Goal: Contribute content

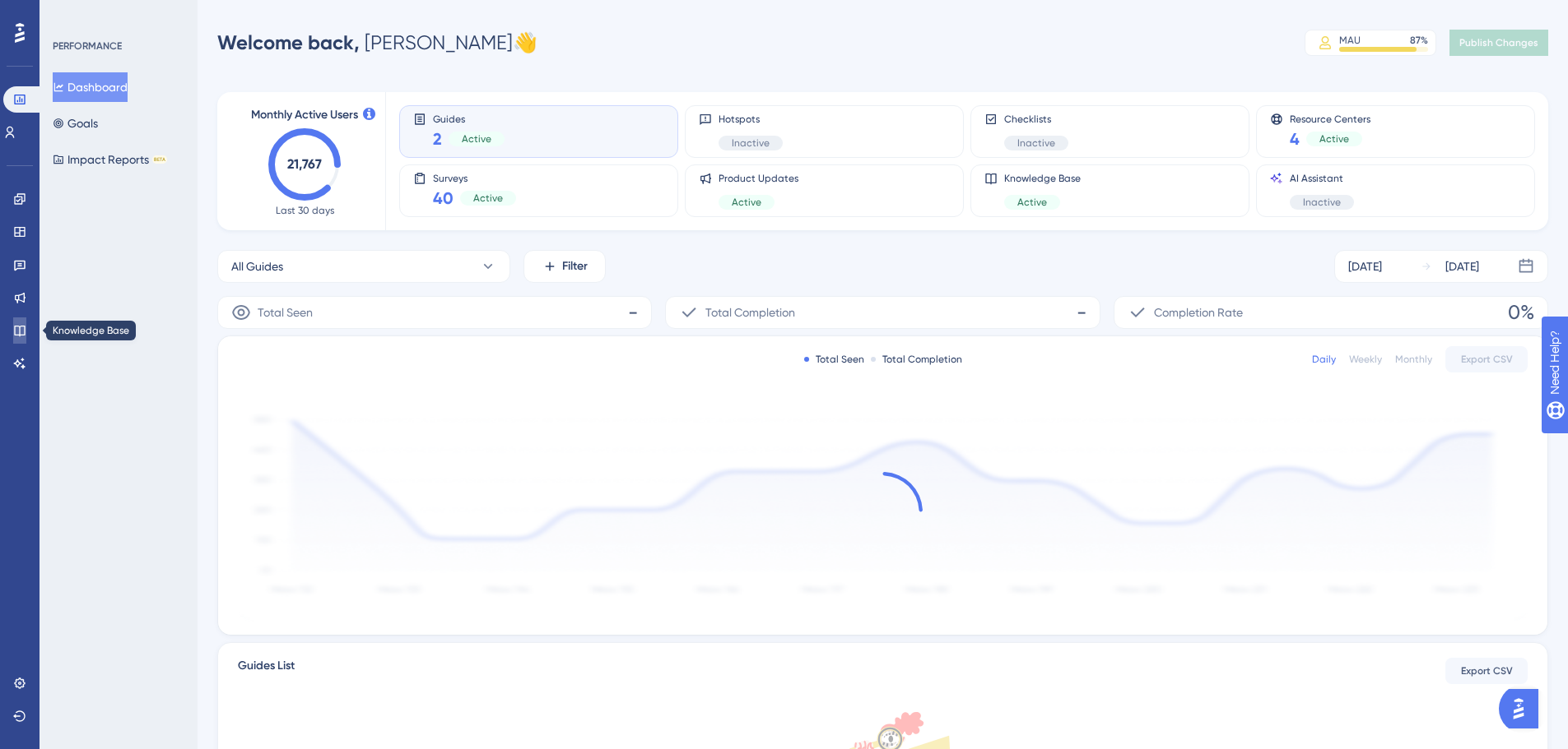
click at [13, 327] on icon at bounding box center [19, 330] width 13 height 13
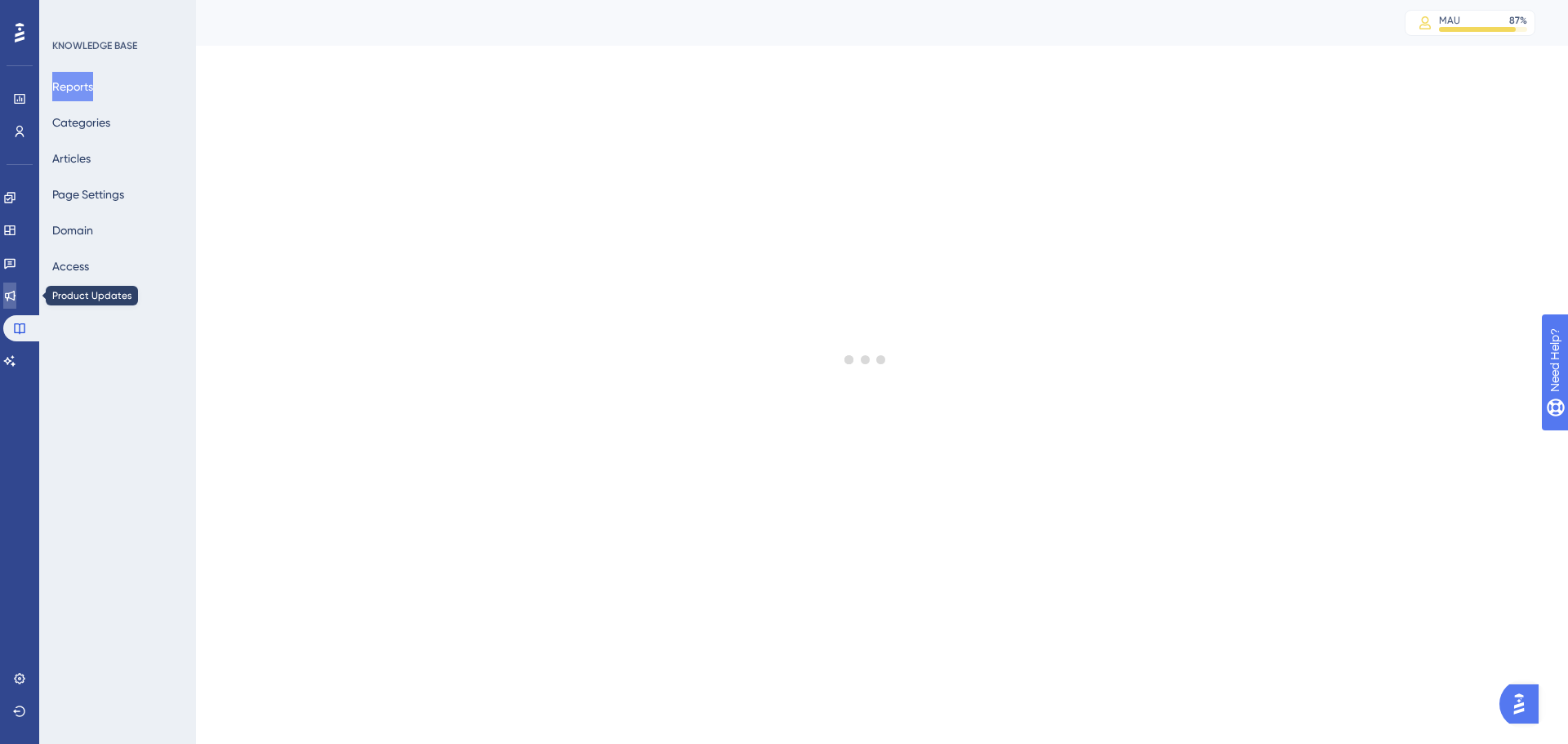
click at [17, 296] on icon at bounding box center [9, 295] width 13 height 13
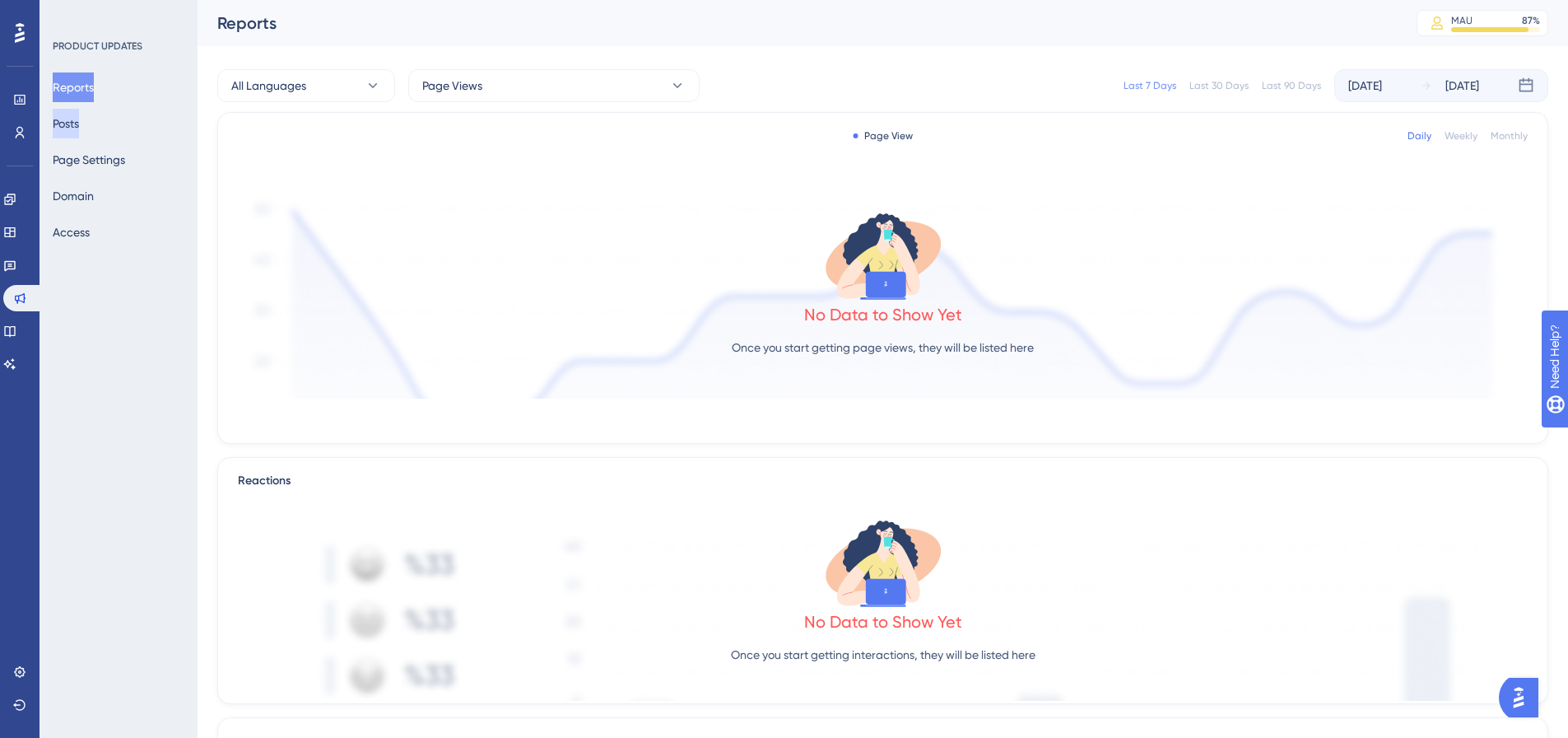
click at [71, 117] on button "Posts" at bounding box center [65, 124] width 27 height 30
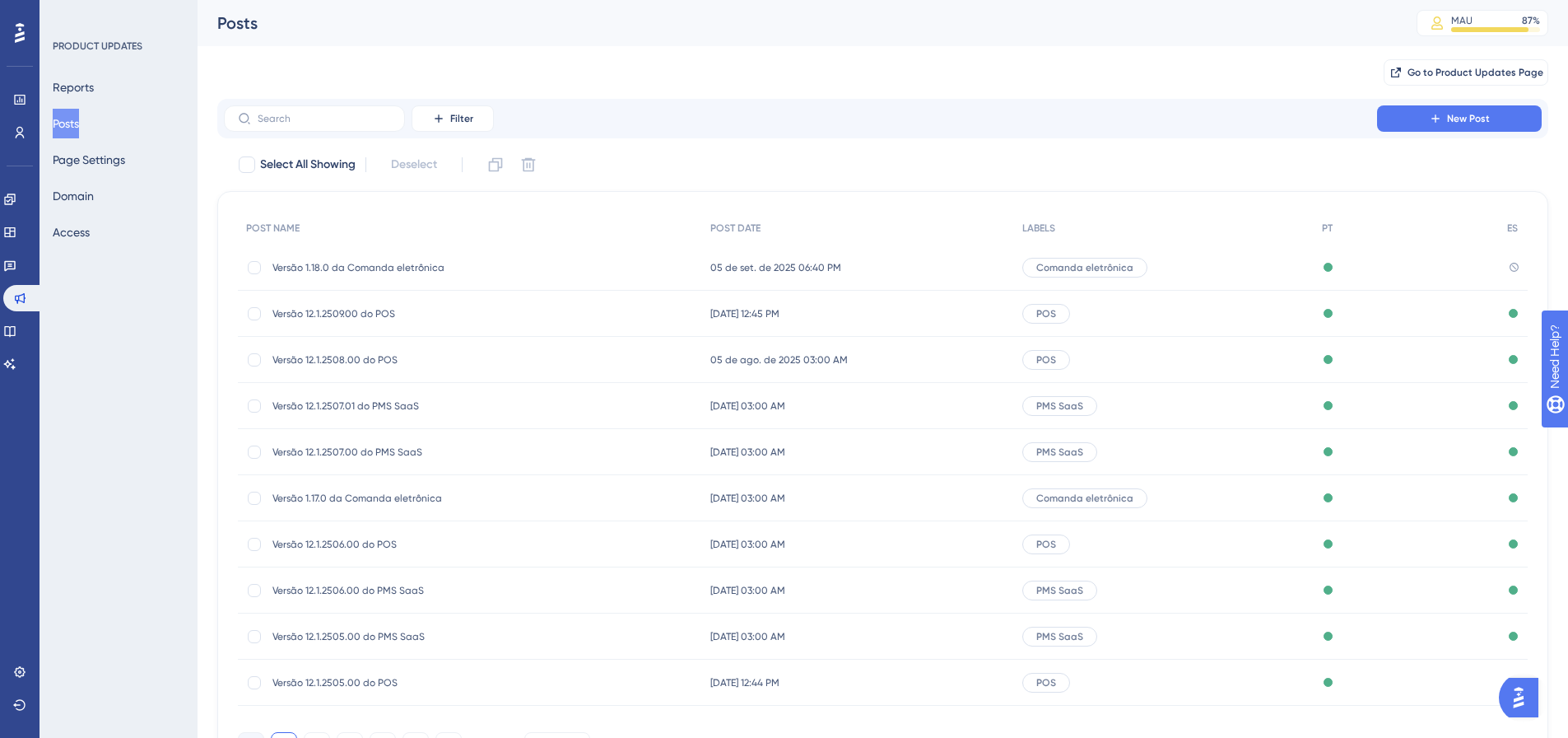
click at [400, 264] on span "Versão 1.18.0 da Comanda eletrônica" at bounding box center [403, 267] width 263 height 13
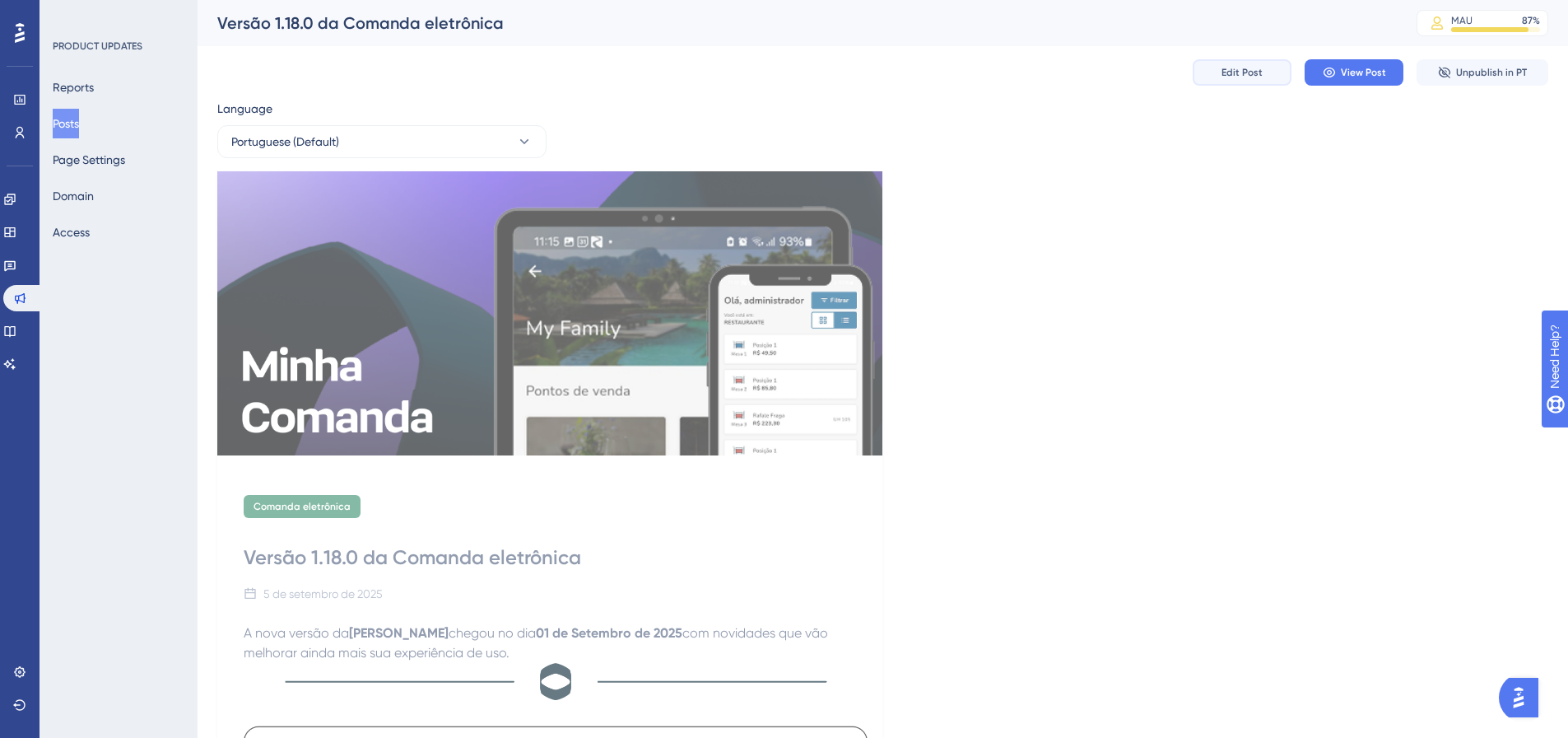
click at [1263, 71] on button "Edit Post" at bounding box center [1242, 72] width 99 height 27
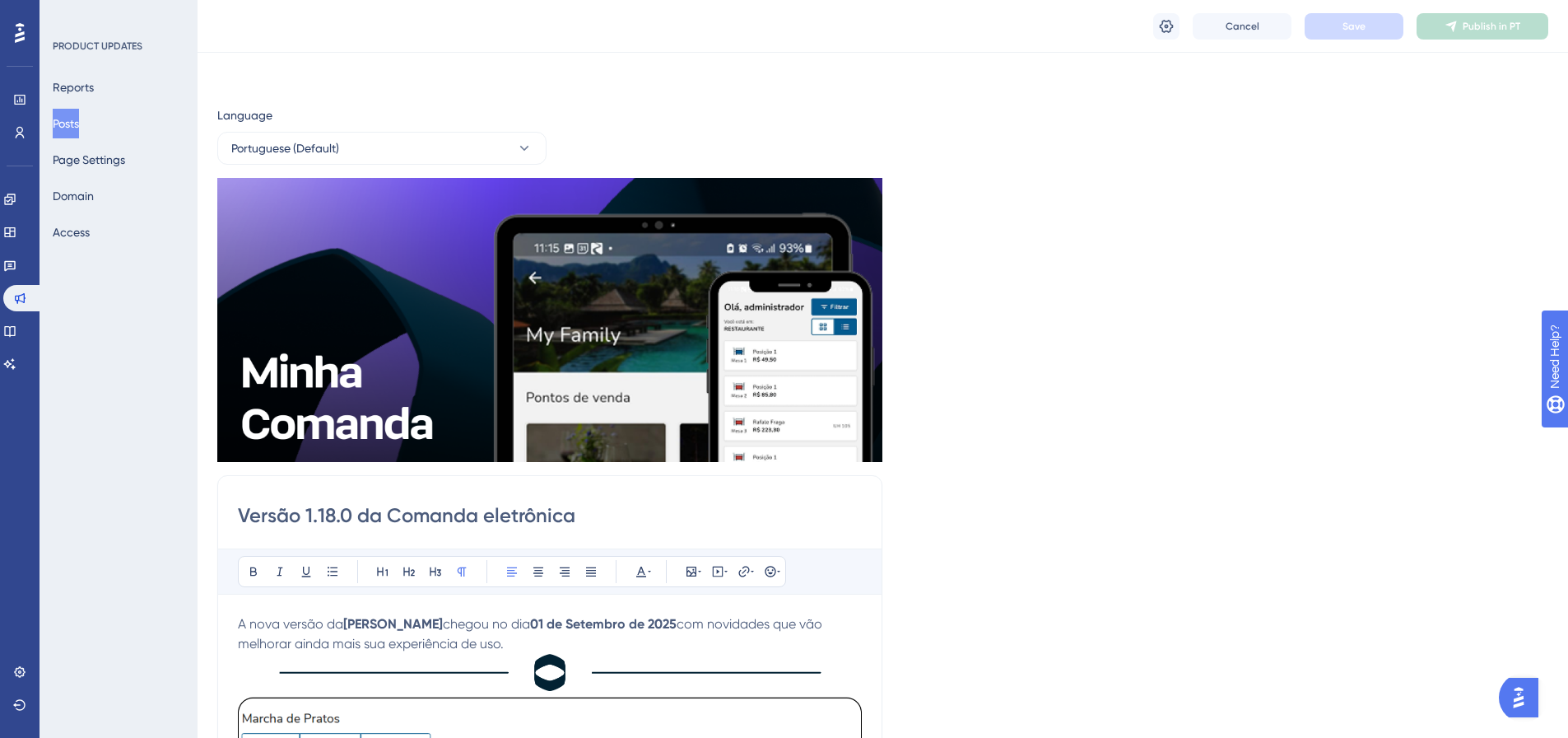
scroll to position [922, 0]
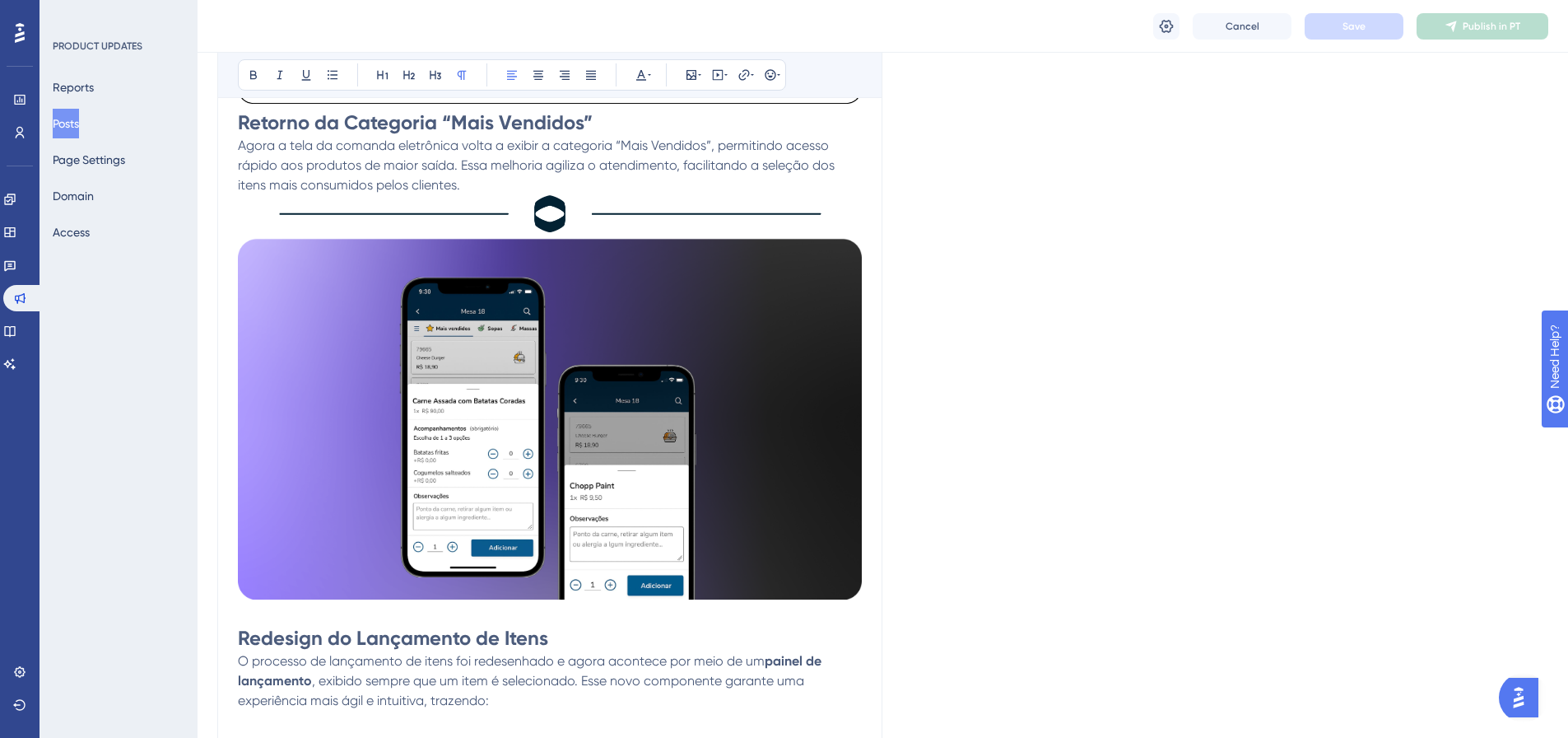
click at [818, 174] on p "Agora a tela da comanda eletrônica volta a exibir a categoria “Mais Vendidos”, …" at bounding box center [550, 165] width 624 height 59
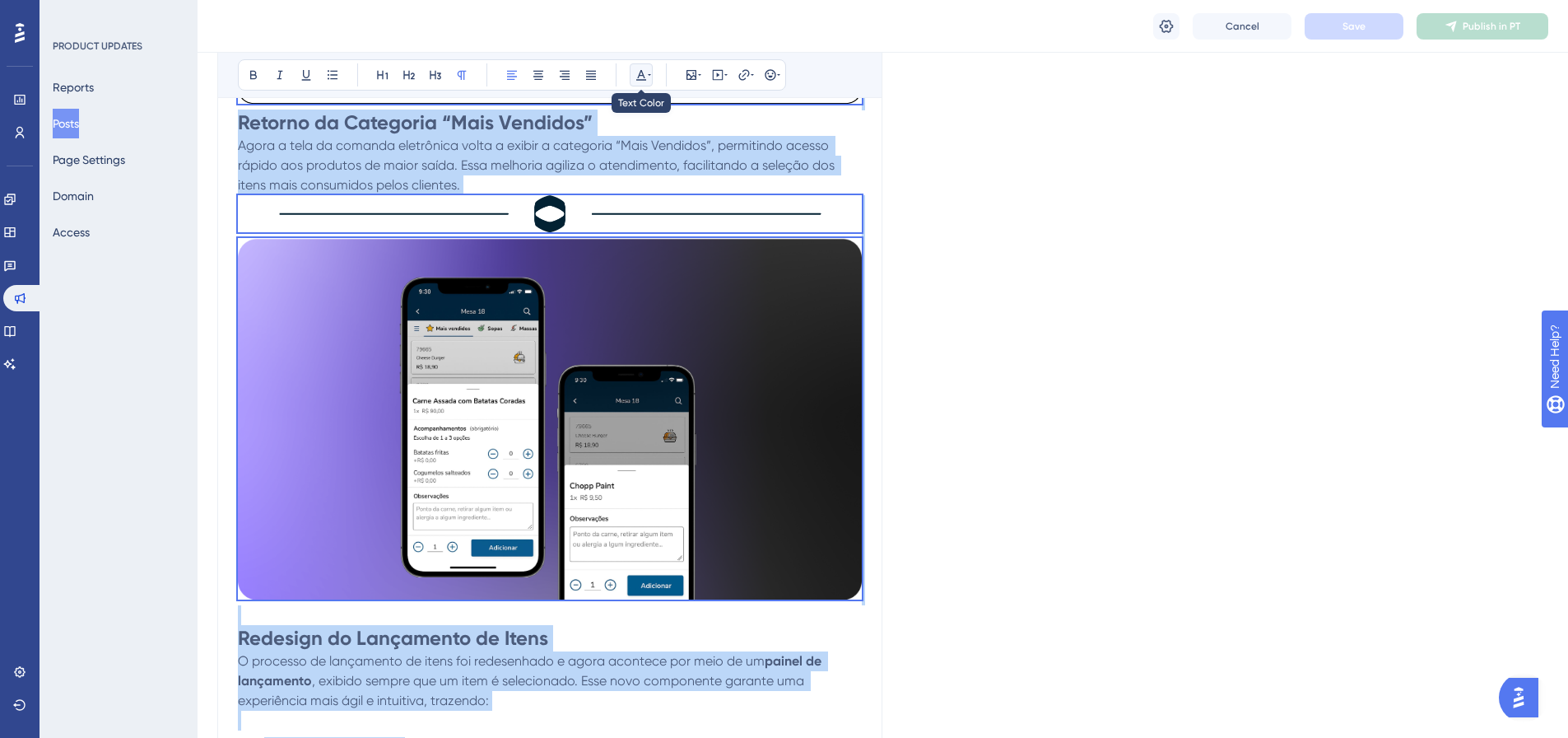
click at [643, 79] on icon at bounding box center [641, 74] width 13 height 13
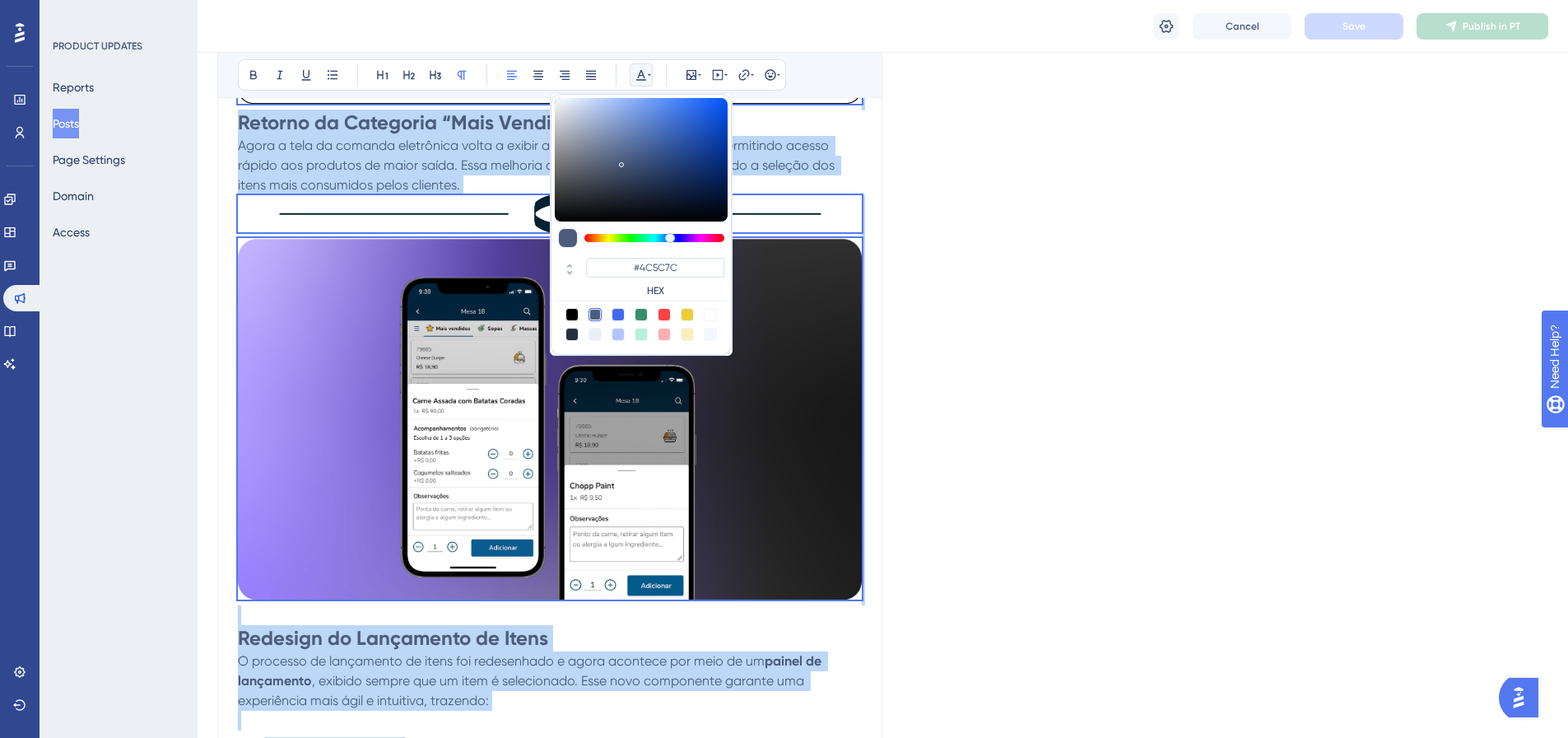
click at [571, 334] on div at bounding box center [571, 333] width 13 height 13
type input "#29303D"
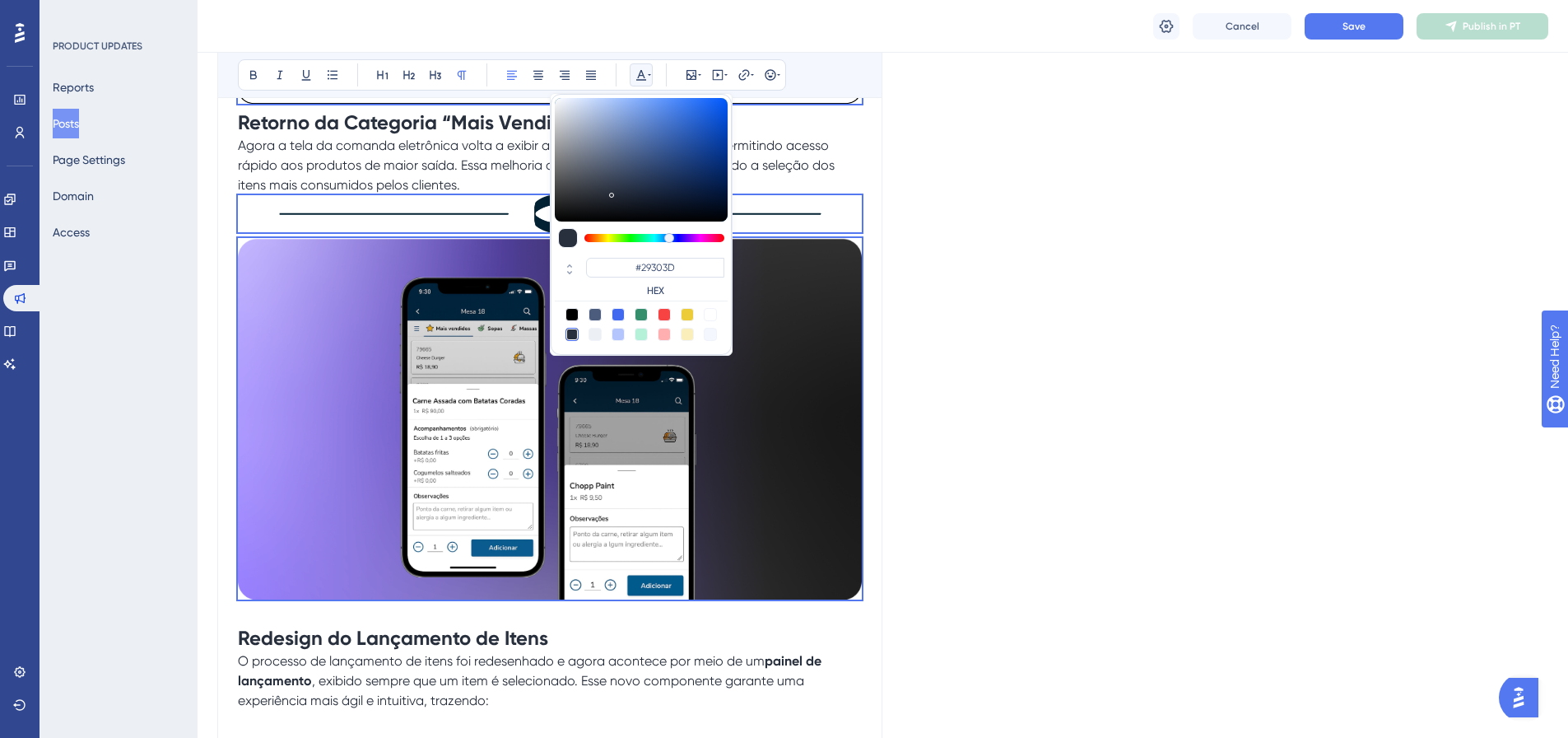
click at [1352, 47] on div "Cancel Save Publish in PT" at bounding box center [883, 26] width 1370 height 52
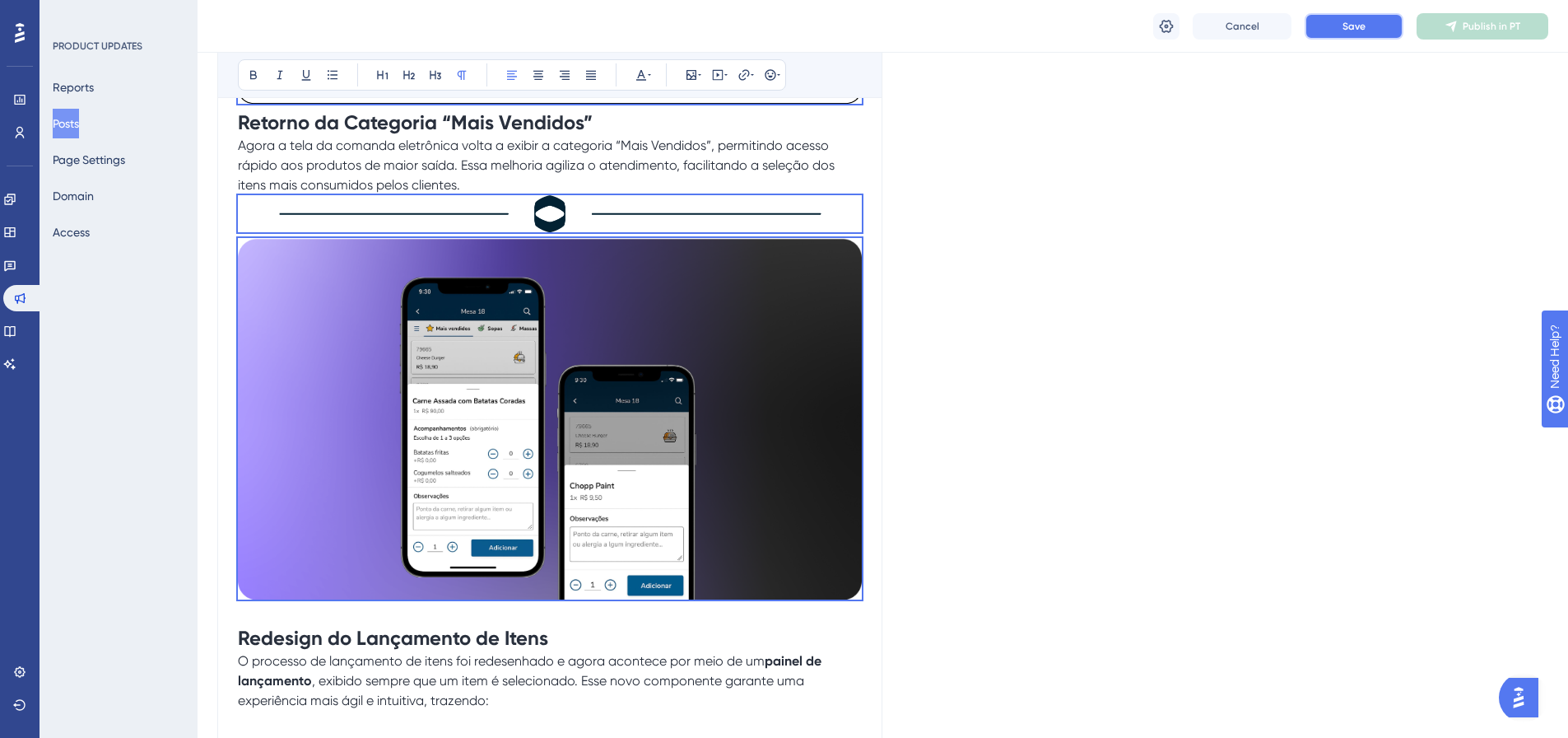
click at [1352, 35] on button "Save" at bounding box center [1353, 26] width 99 height 27
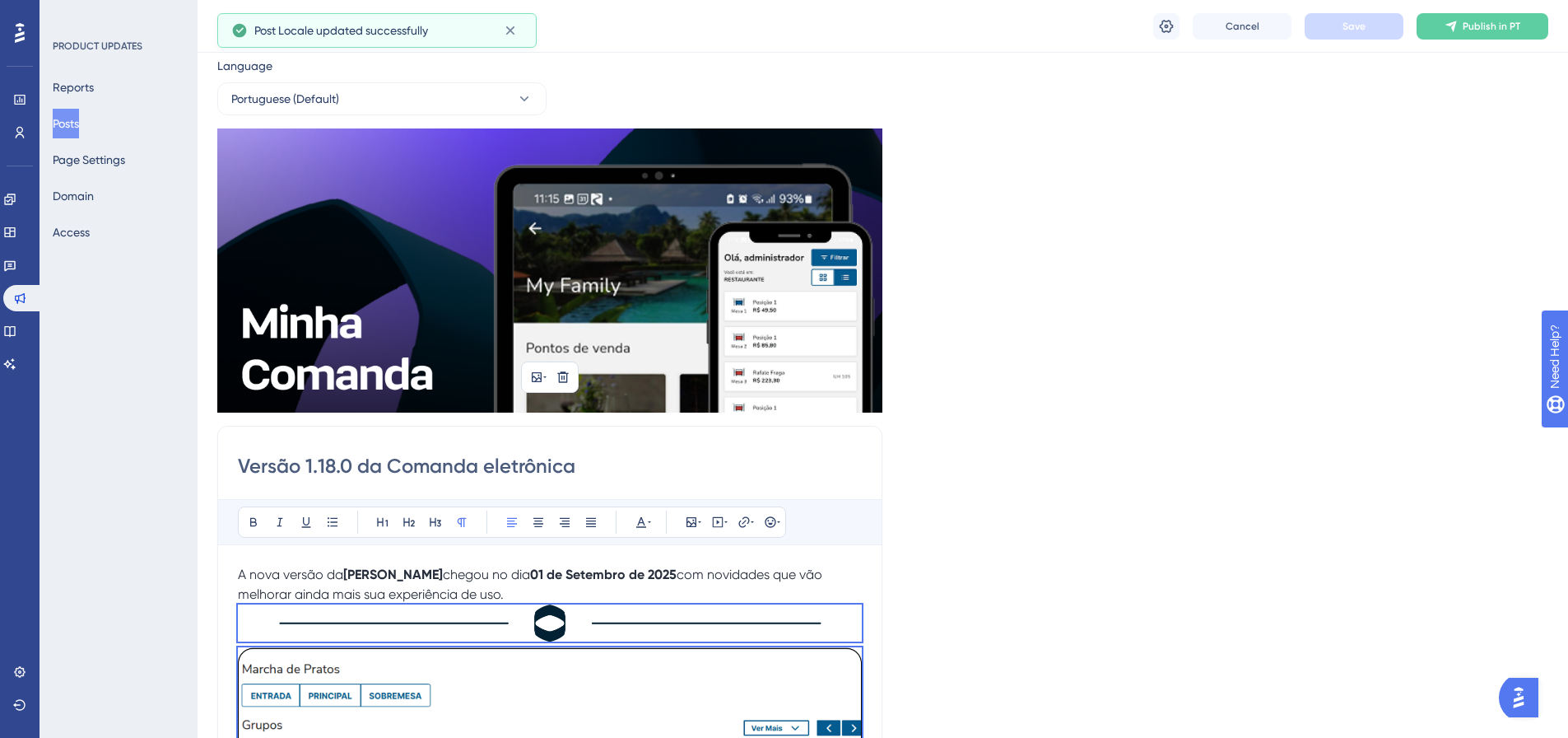
scroll to position [0, 0]
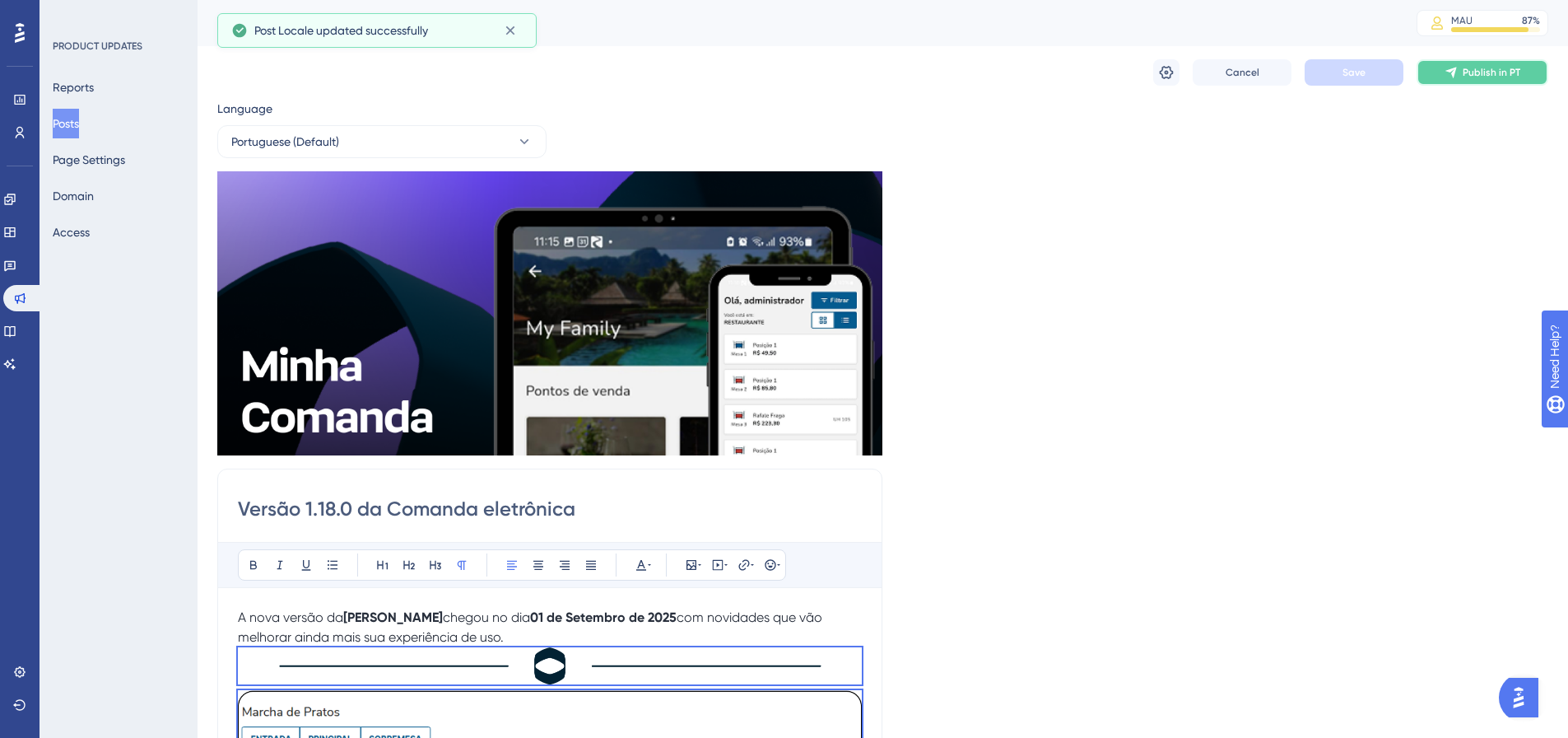
click at [1509, 68] on span "Publish in PT" at bounding box center [1491, 72] width 57 height 13
